Goal: Browse casually

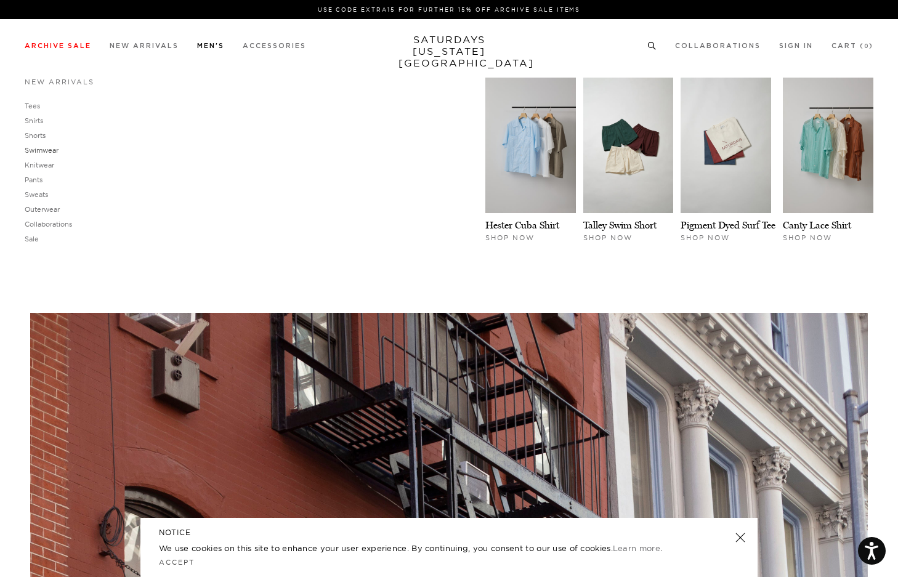
click at [36, 153] on link "Swimwear" at bounding box center [42, 150] width 34 height 9
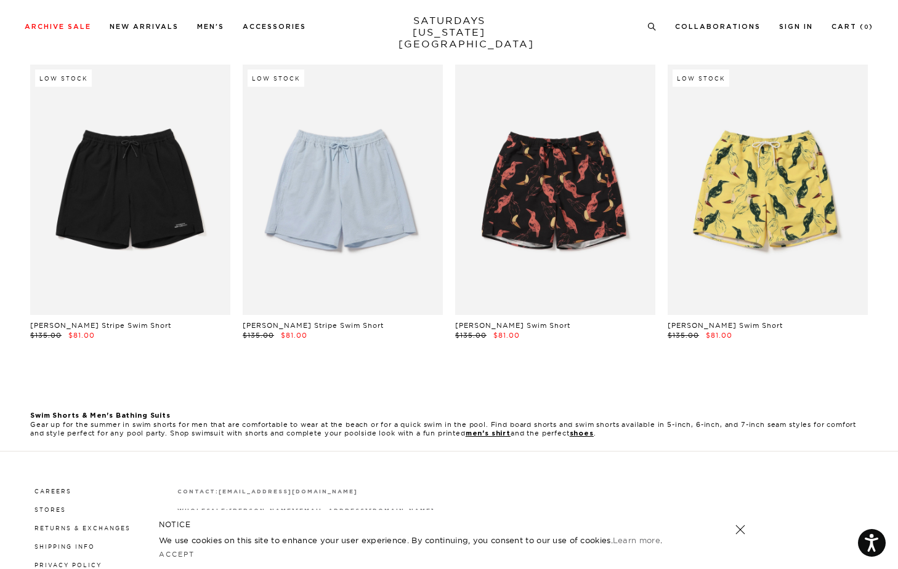
scroll to position [365, 0]
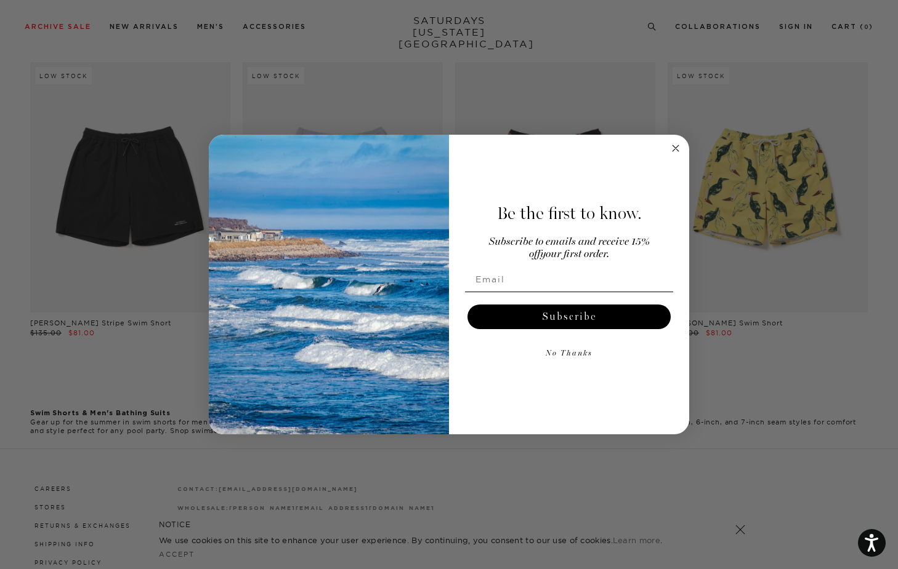
click at [568, 358] on button "No Thanks" at bounding box center [569, 354] width 208 height 25
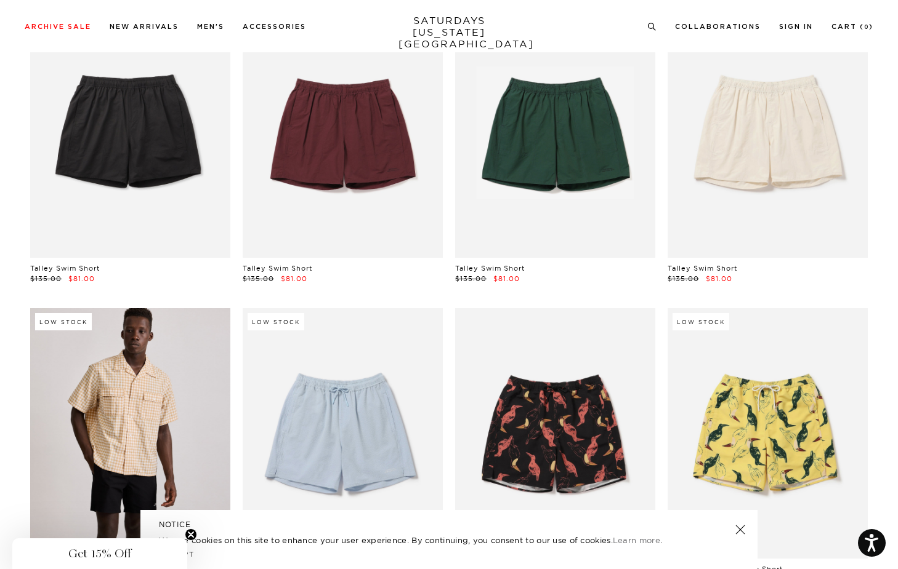
scroll to position [0, 0]
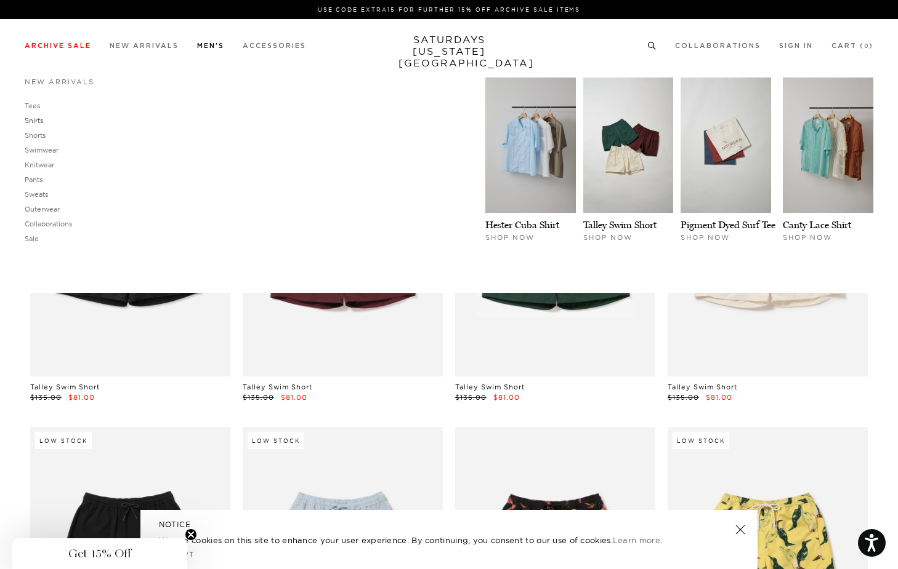
click at [34, 116] on link "Shirts" at bounding box center [34, 120] width 18 height 9
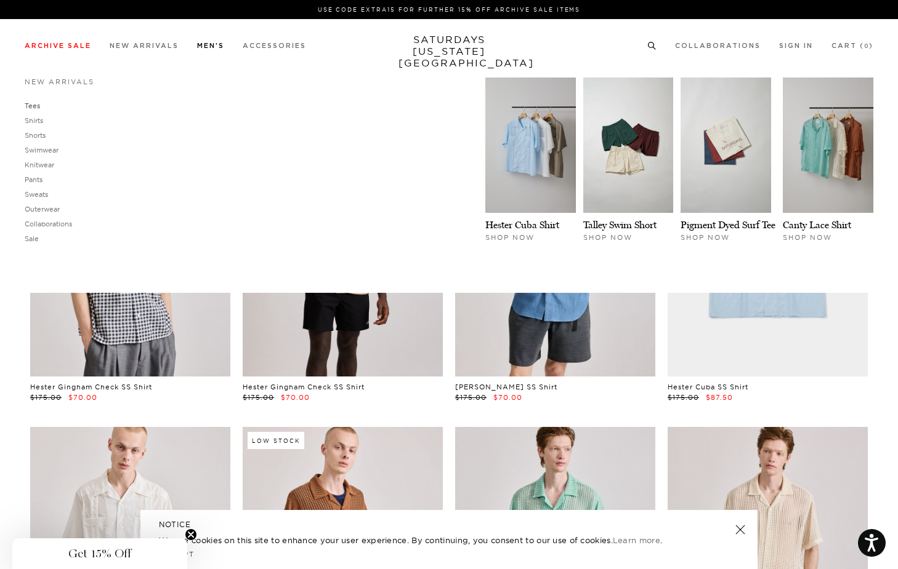
click at [31, 102] on link "Tees" at bounding box center [32, 106] width 15 height 9
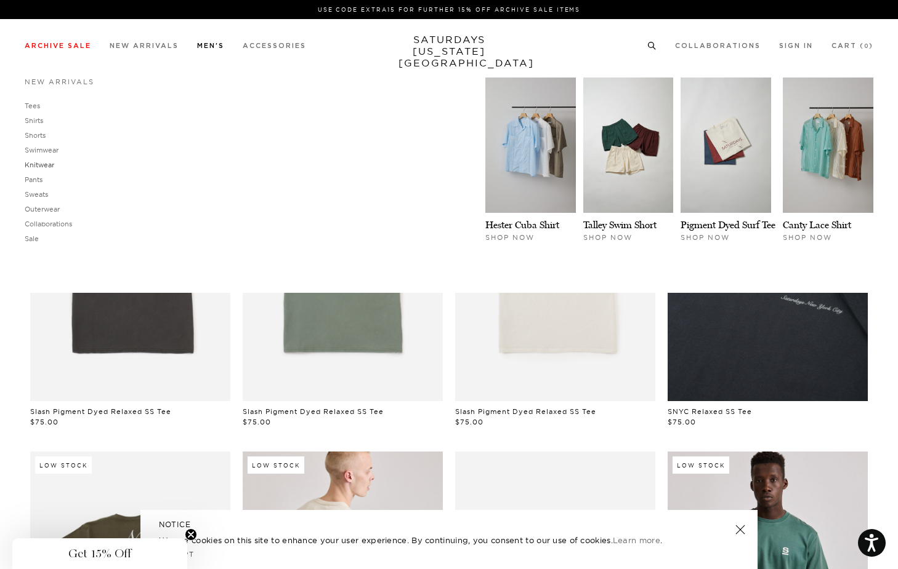
click at [42, 165] on link "Knitwear" at bounding box center [40, 165] width 30 height 9
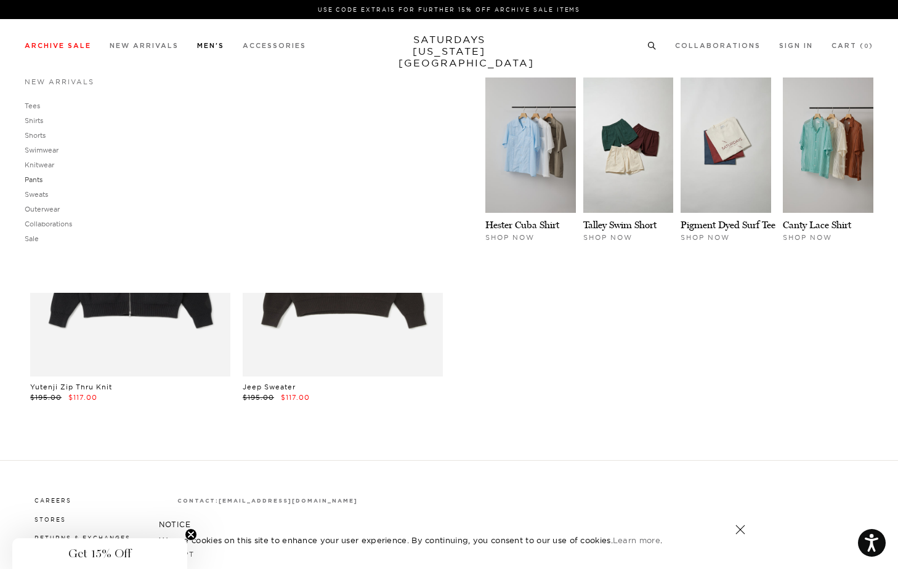
click at [40, 179] on link "Pants" at bounding box center [34, 179] width 18 height 9
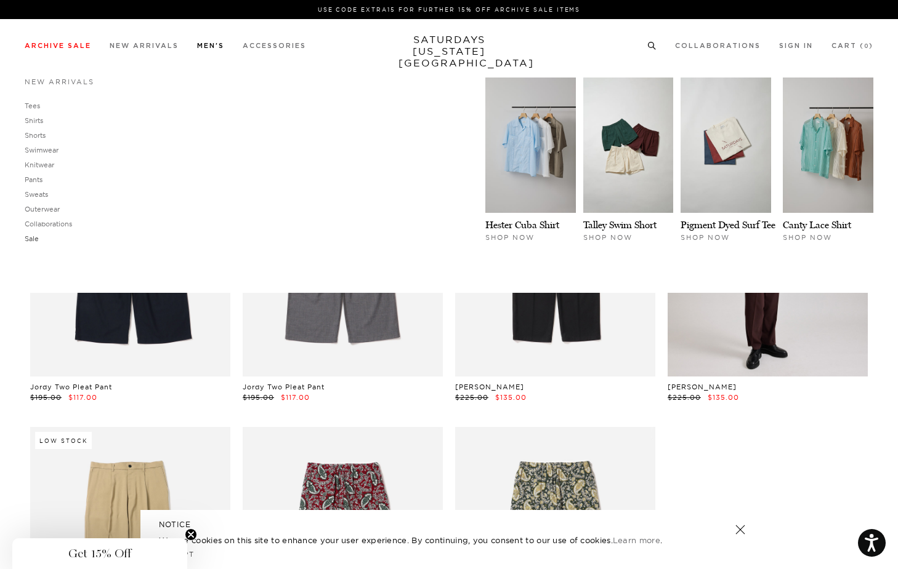
click at [33, 238] on link "Sale" at bounding box center [32, 239] width 14 height 9
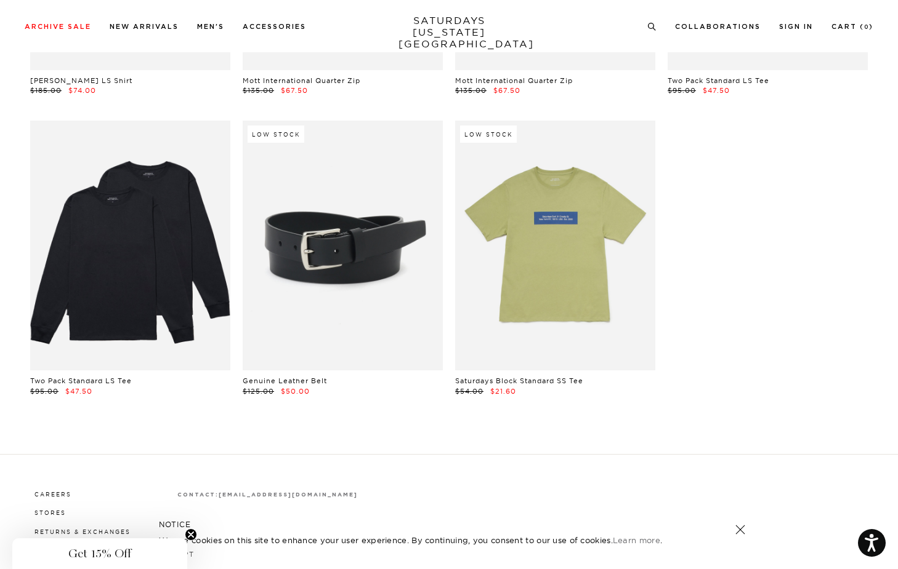
scroll to position [24997, 0]
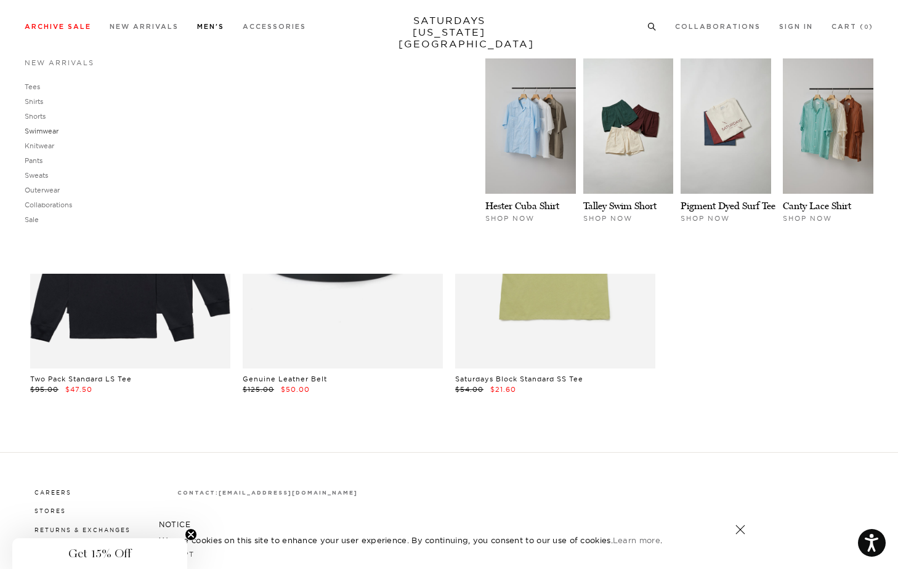
click at [49, 129] on link "Swimwear" at bounding box center [42, 131] width 34 height 9
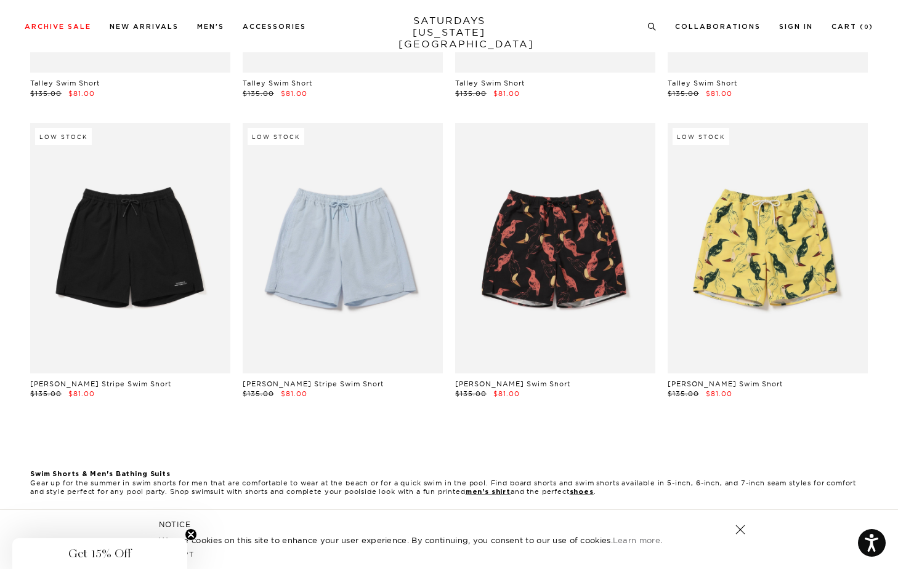
scroll to position [335, 0]
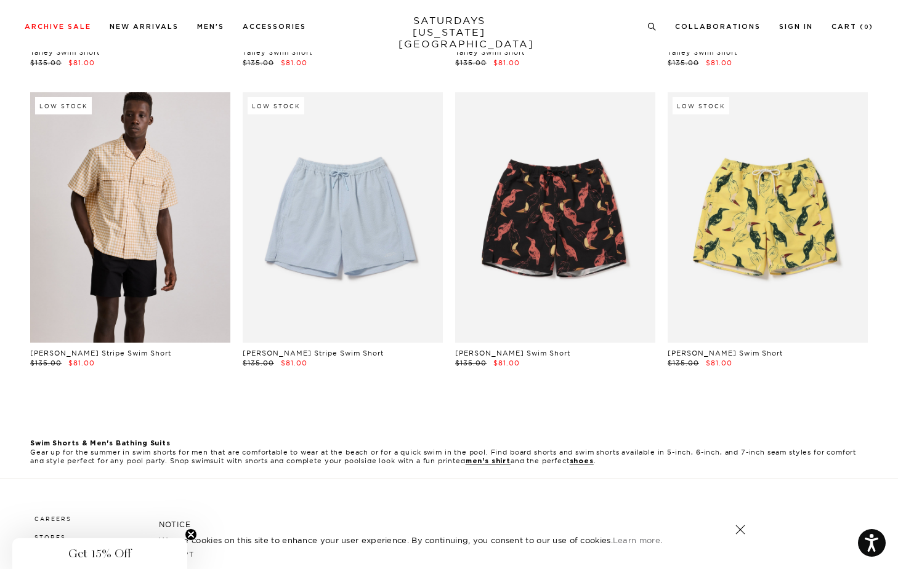
click at [206, 283] on link at bounding box center [130, 217] width 200 height 250
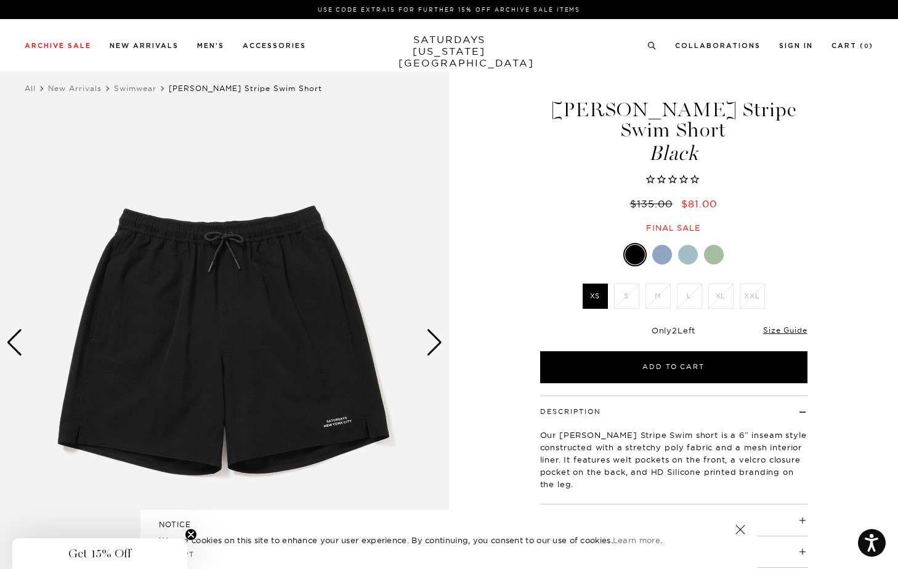
click at [430, 344] on div "Next slide" at bounding box center [434, 342] width 17 height 27
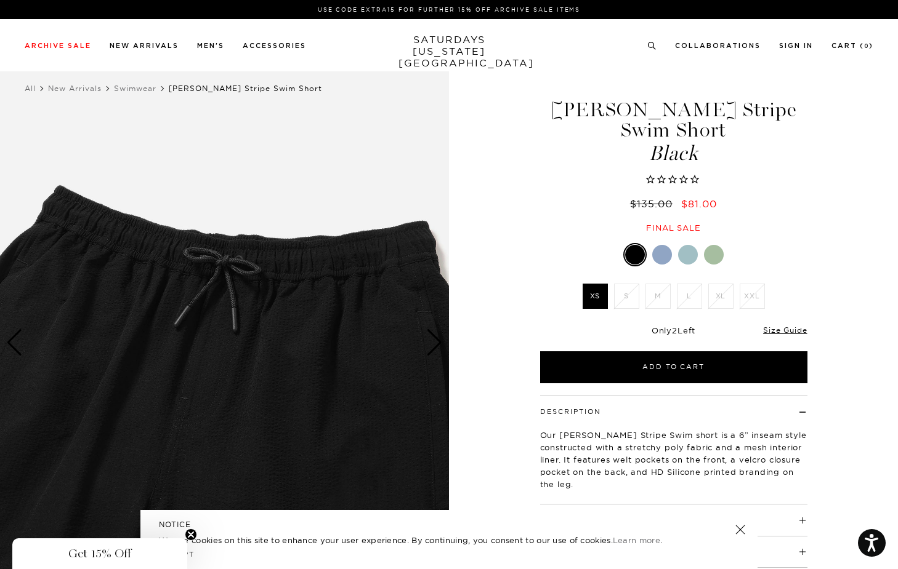
click at [665, 251] on div at bounding box center [662, 255] width 20 height 20
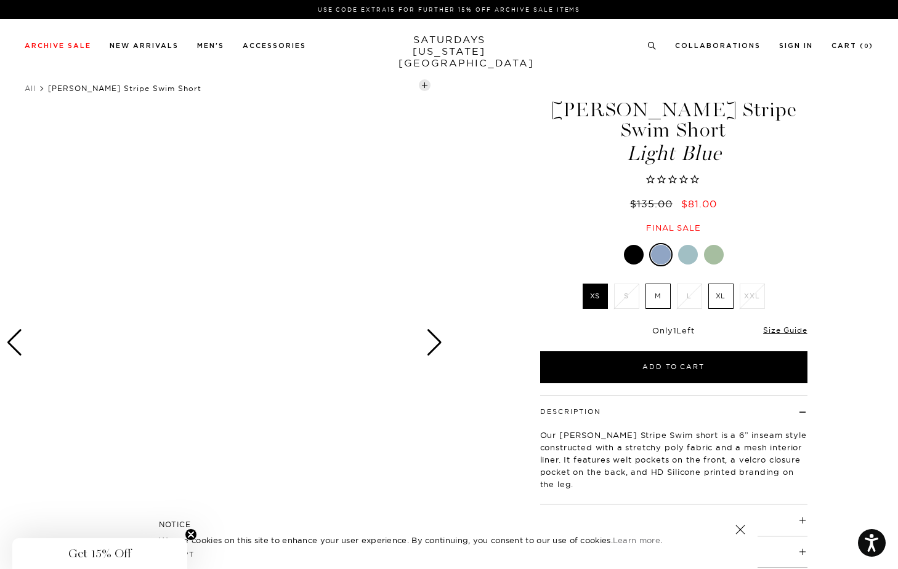
click at [691, 255] on div at bounding box center [688, 255] width 20 height 20
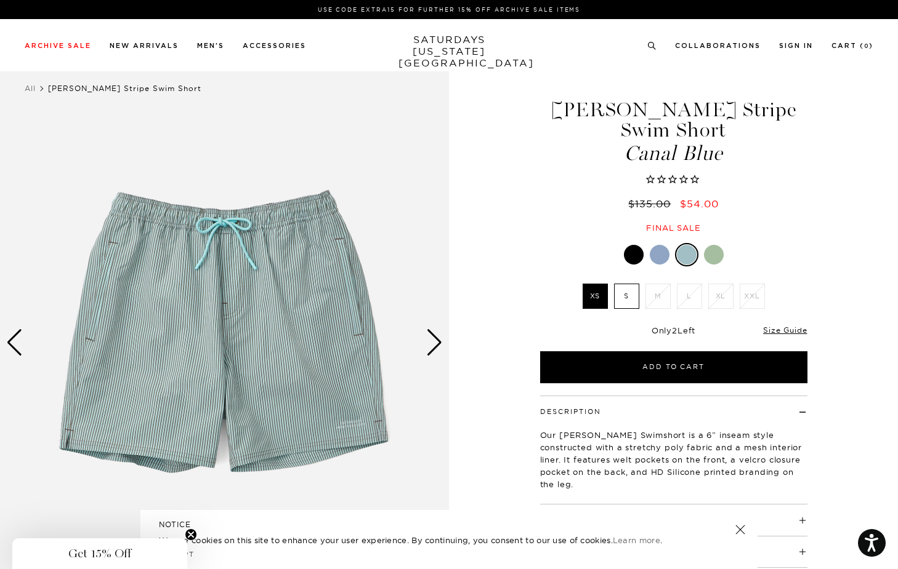
click at [713, 255] on div at bounding box center [714, 255] width 20 height 20
